Goal: Information Seeking & Learning: Learn about a topic

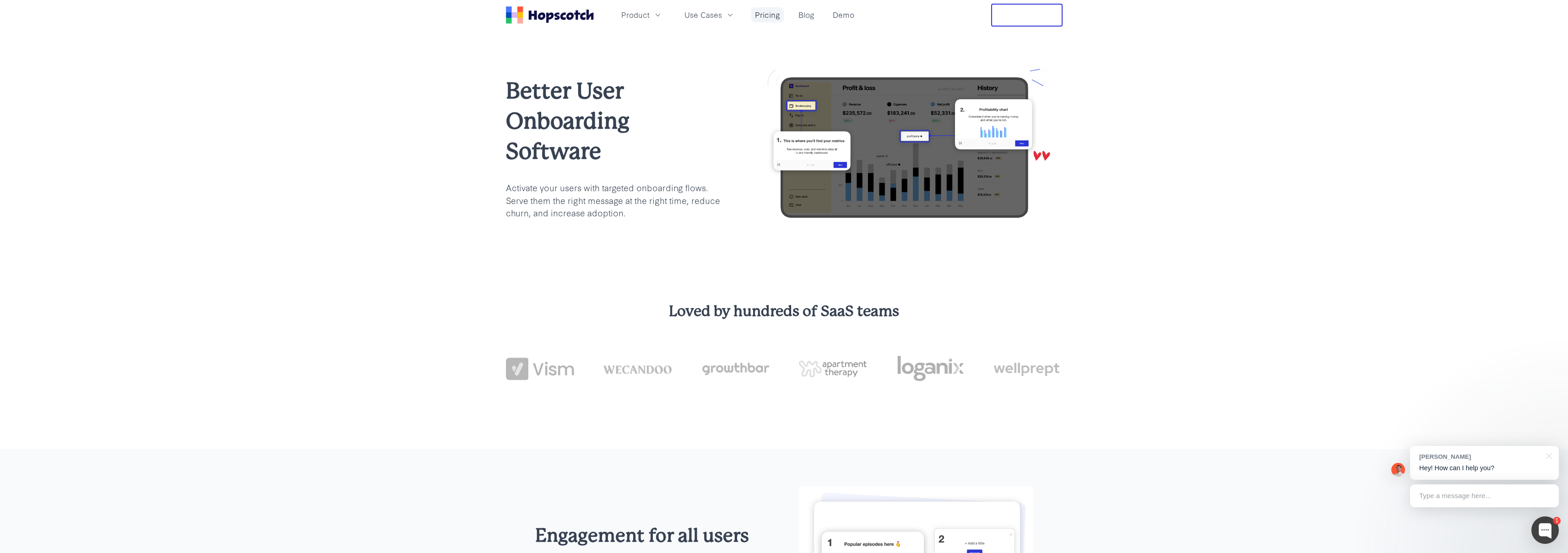
click at [762, 12] on link "Pricing" at bounding box center [767, 15] width 32 height 15
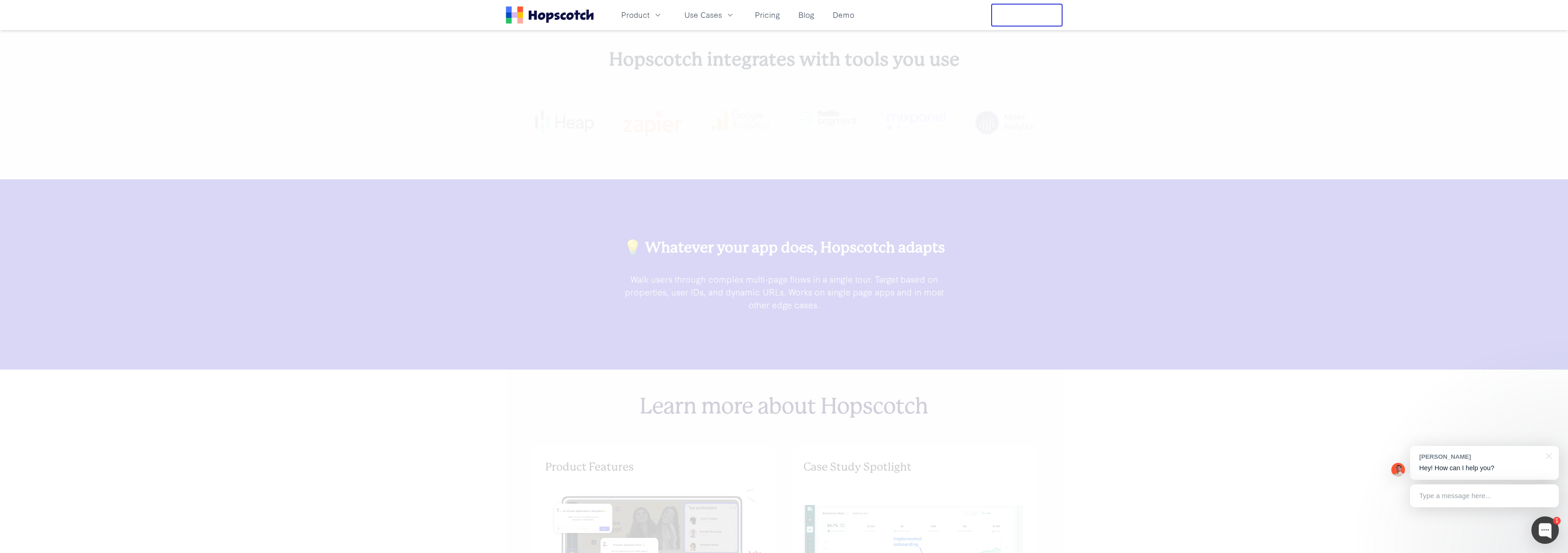
scroll to position [3375, 0]
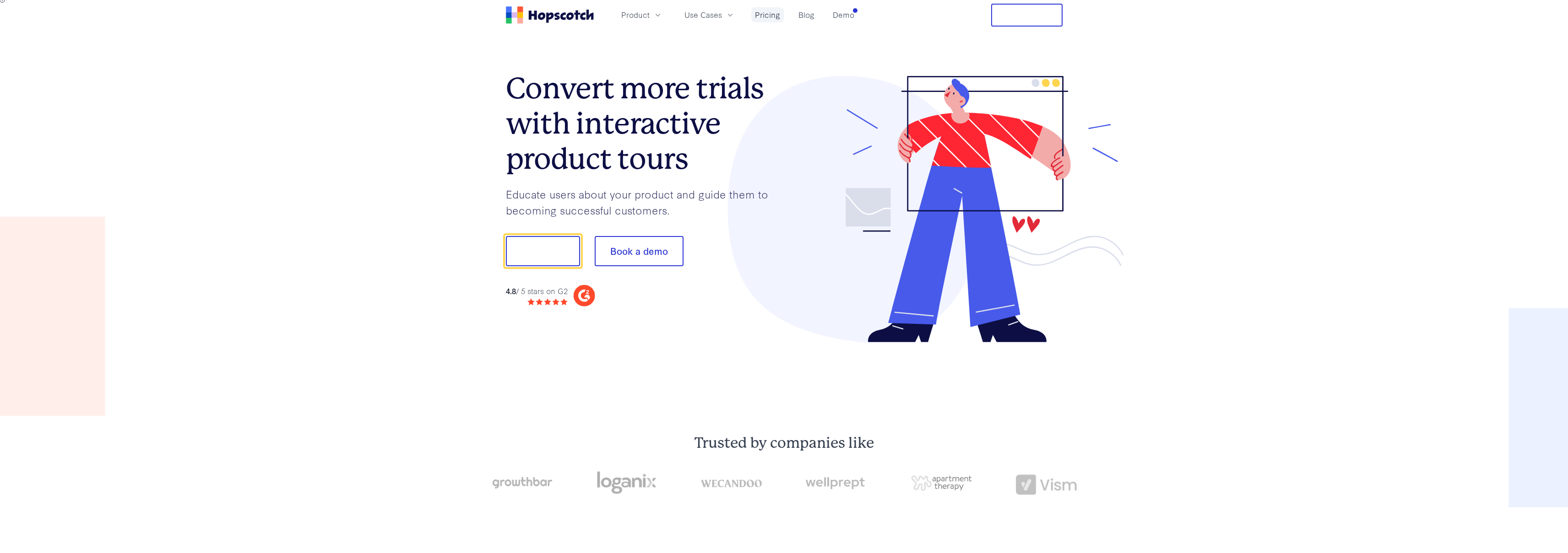
click at [779, 16] on link "Pricing" at bounding box center [767, 15] width 32 height 15
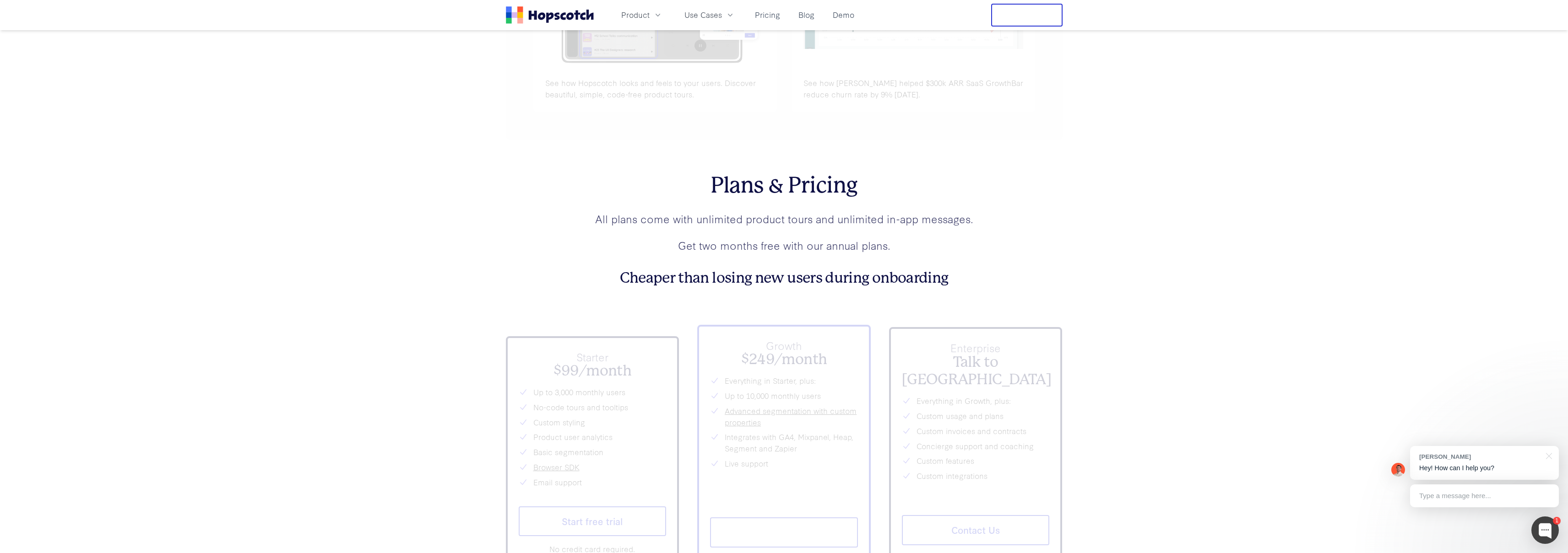
scroll to position [3375, 0]
